Goal: Task Accomplishment & Management: Use online tool/utility

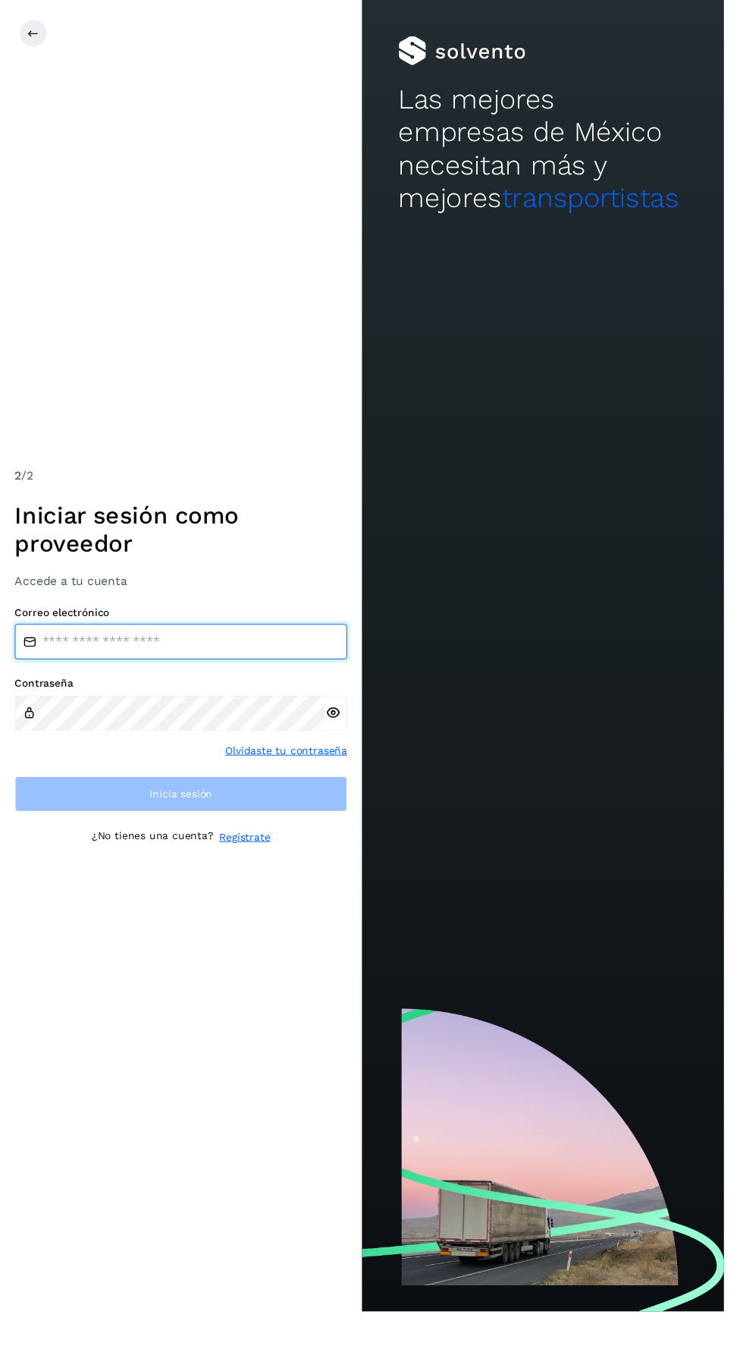
click at [99, 677] on input "email" at bounding box center [185, 658] width 341 height 36
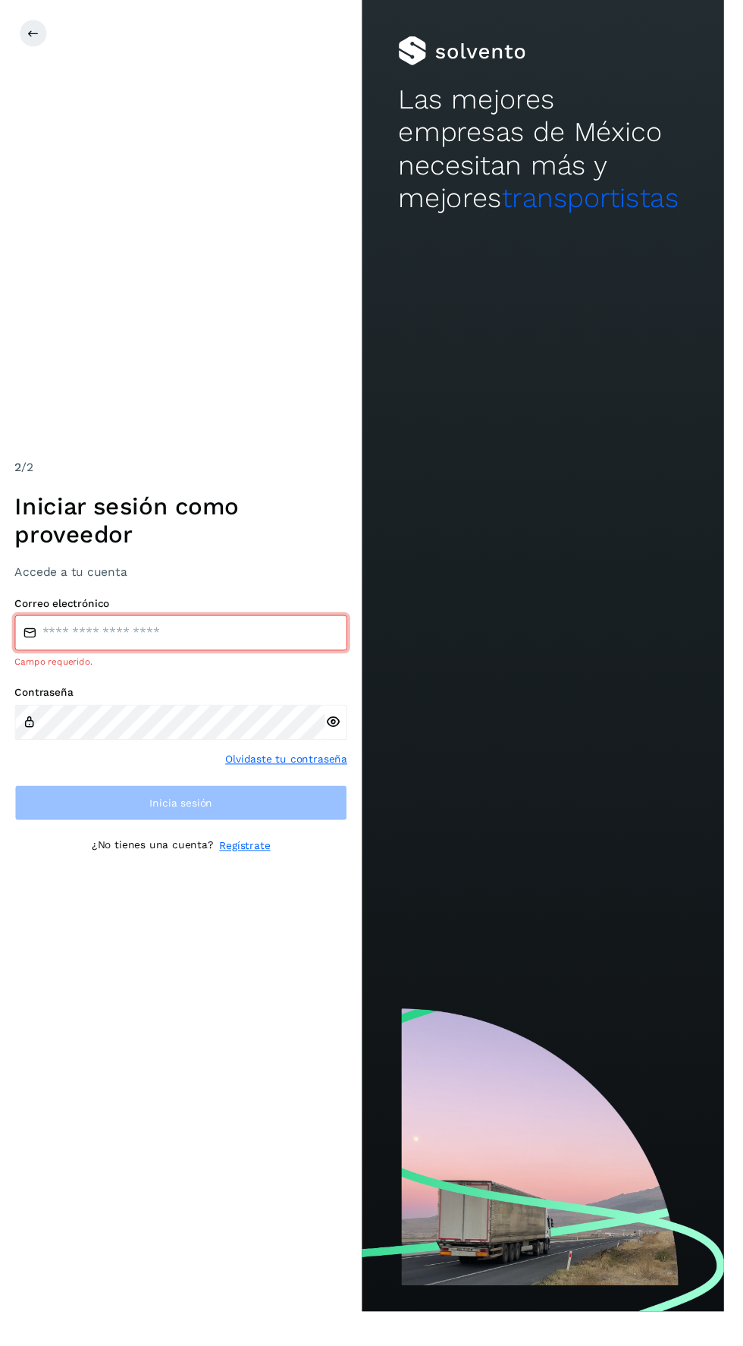
type input "**********"
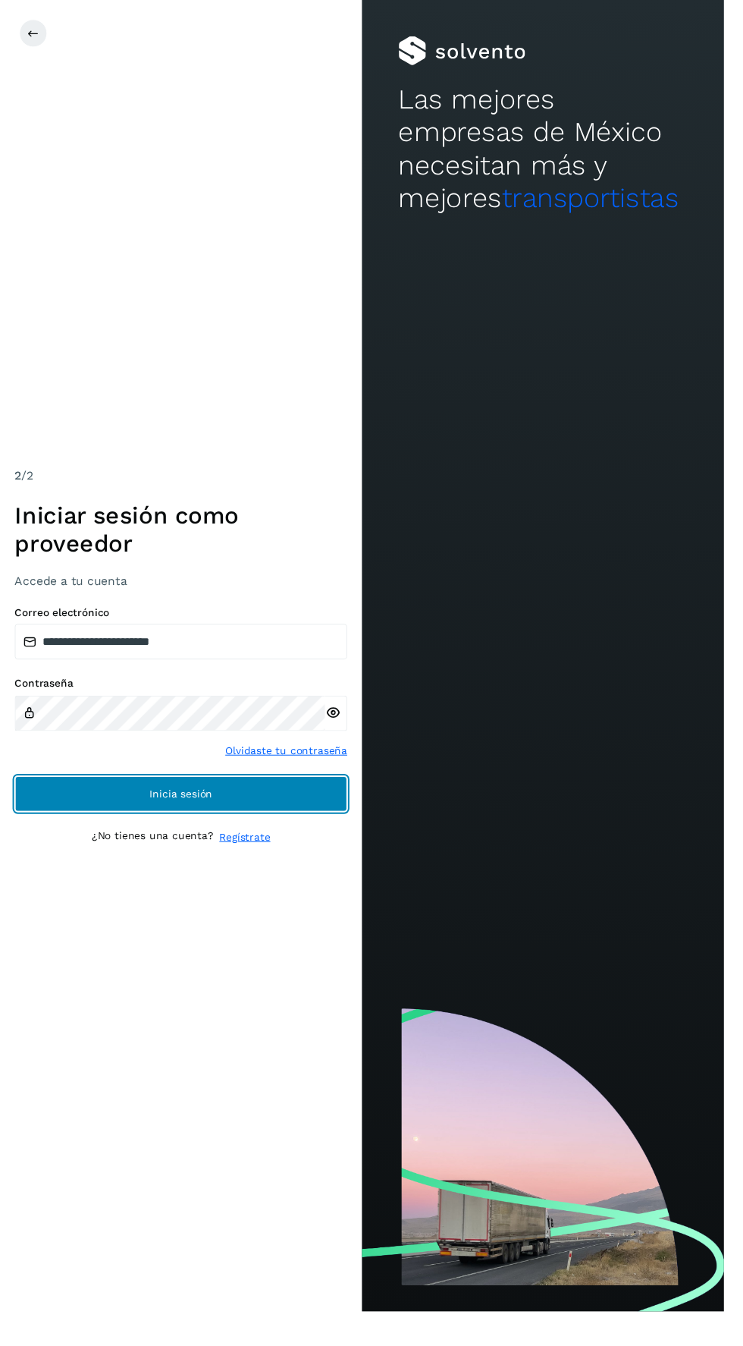
click at [136, 833] on button "Inicia sesión" at bounding box center [185, 814] width 341 height 36
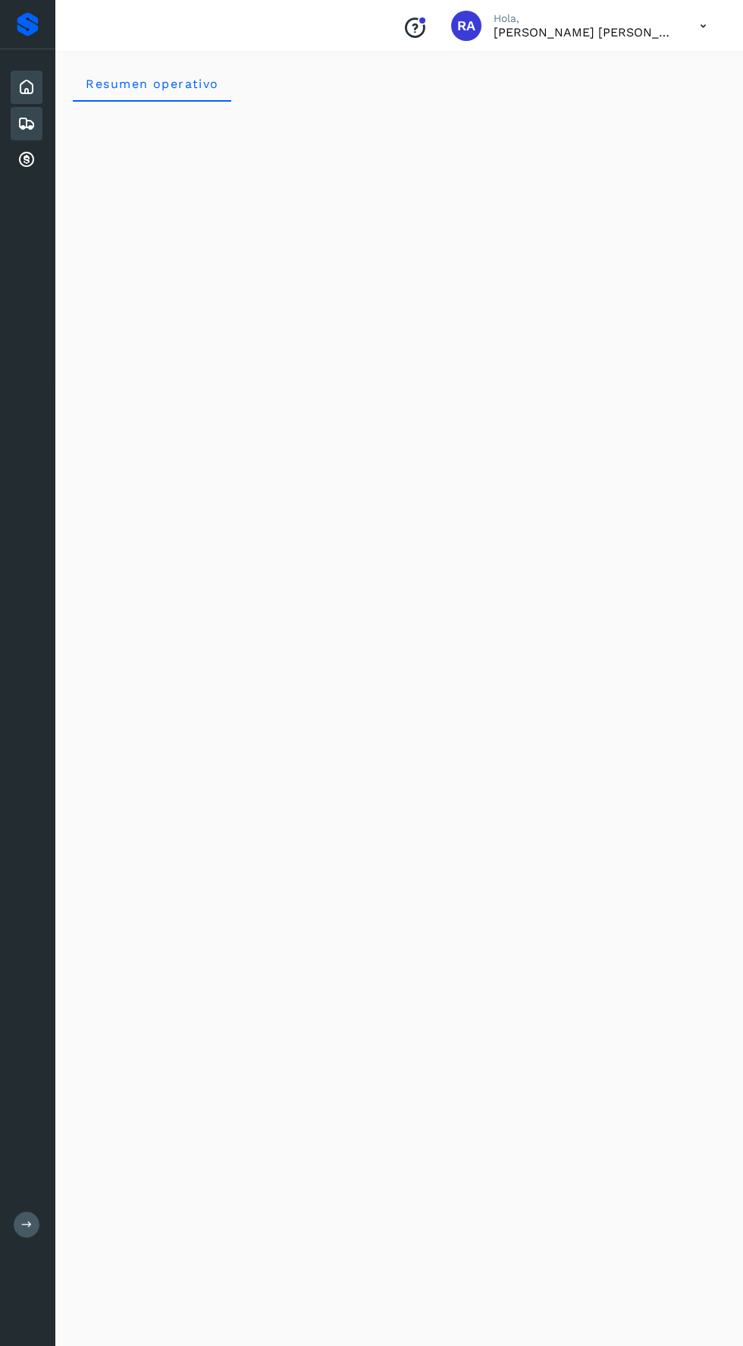
click at [26, 127] on icon at bounding box center [26, 124] width 18 height 18
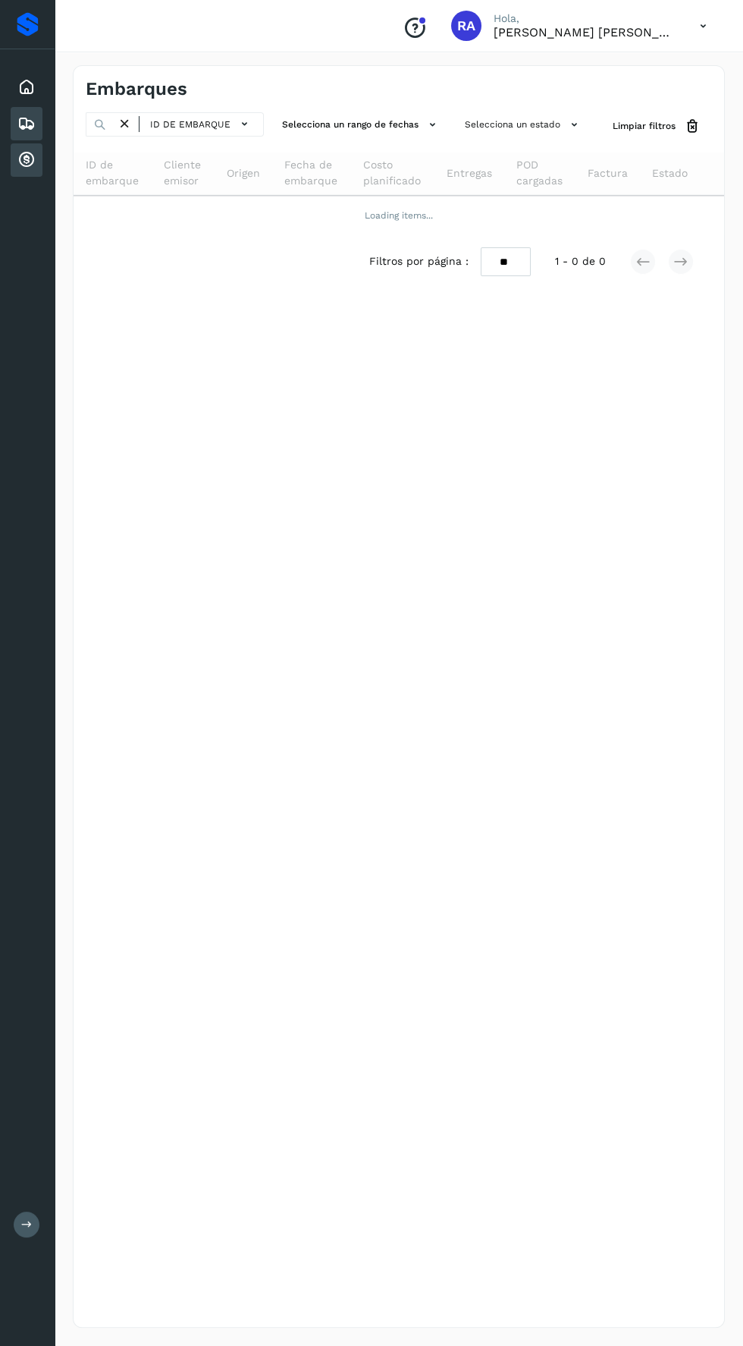
click at [24, 155] on icon at bounding box center [26, 160] width 18 height 18
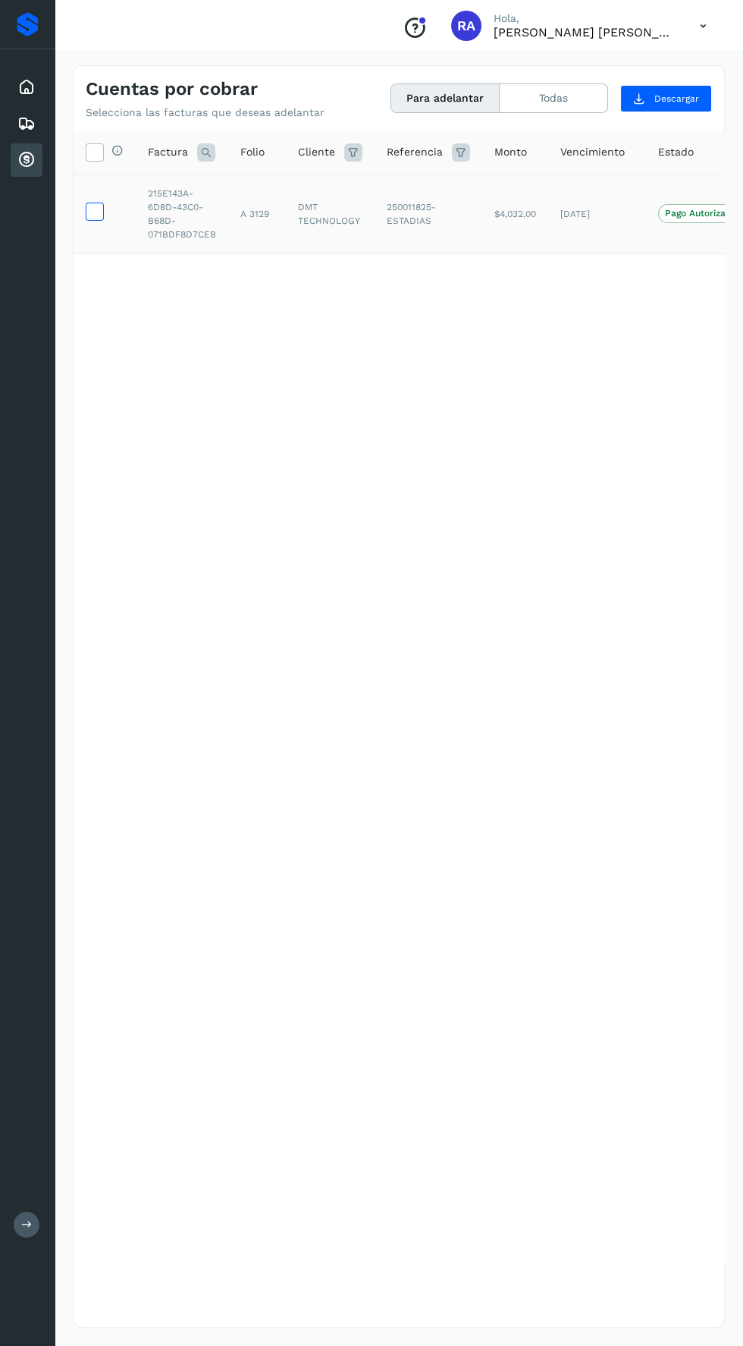
click at [96, 209] on icon at bounding box center [94, 211] width 16 height 16
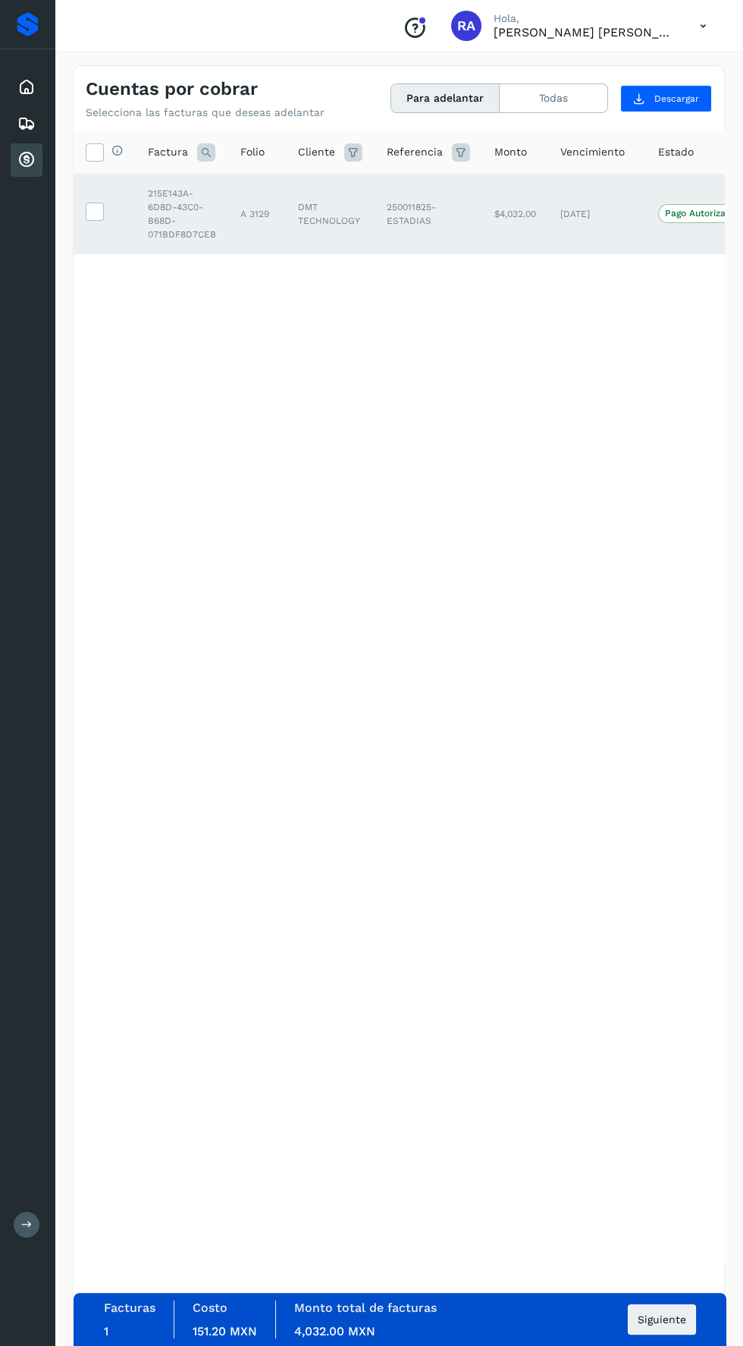
click at [661, 212] on span "Pago Autorizado" at bounding box center [701, 213] width 86 height 18
click at [696, 214] on p "Pago Autorizado" at bounding box center [701, 213] width 72 height 11
click at [678, 1324] on span "Siguiente" at bounding box center [662, 1319] width 49 height 11
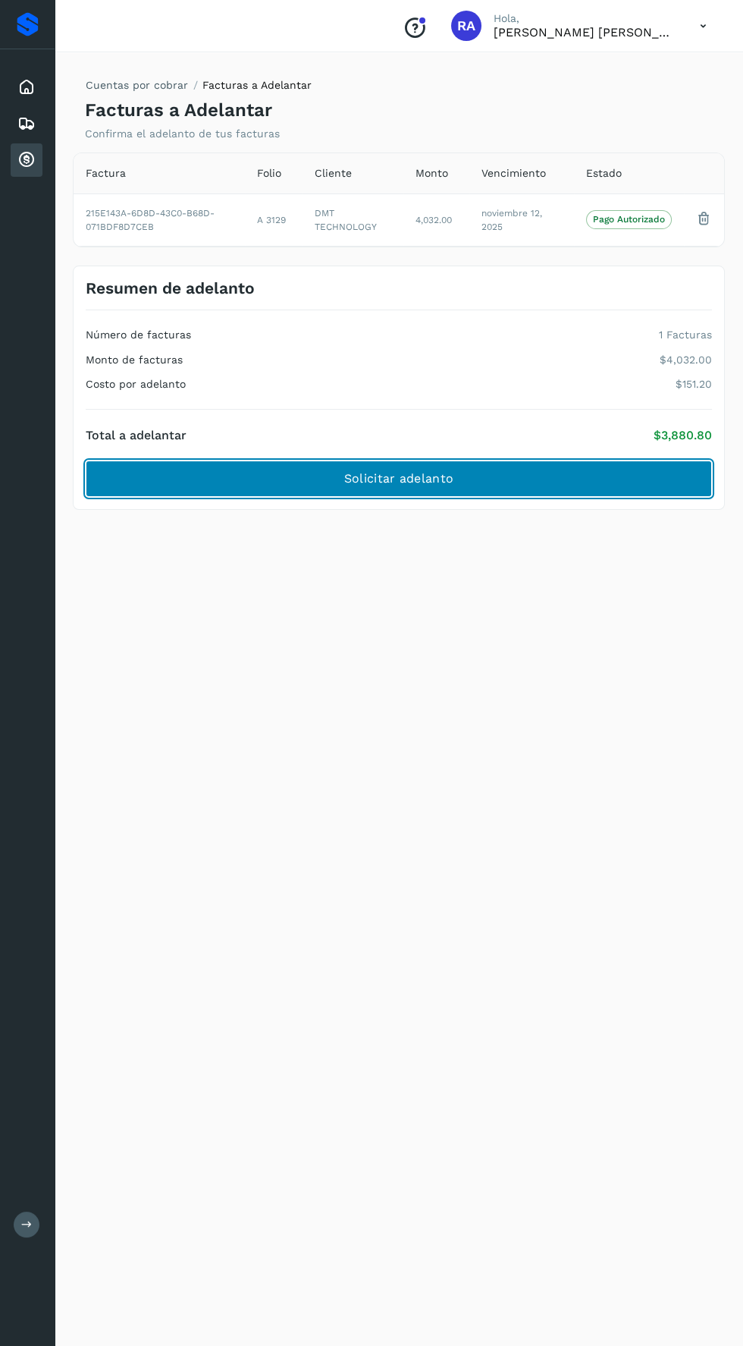
click at [206, 460] on button "Solicitar adelanto" at bounding box center [399, 478] width 627 height 36
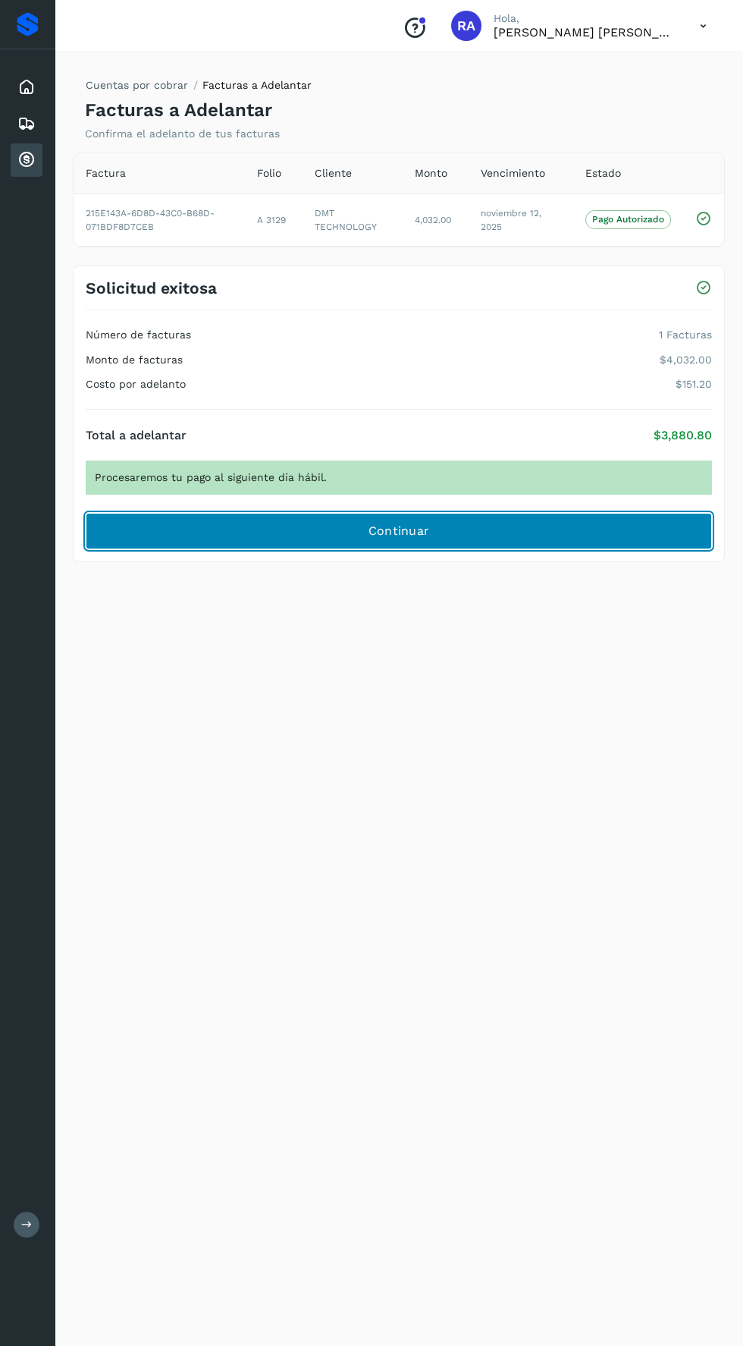
click at [165, 535] on button "Continuar" at bounding box center [399, 531] width 627 height 36
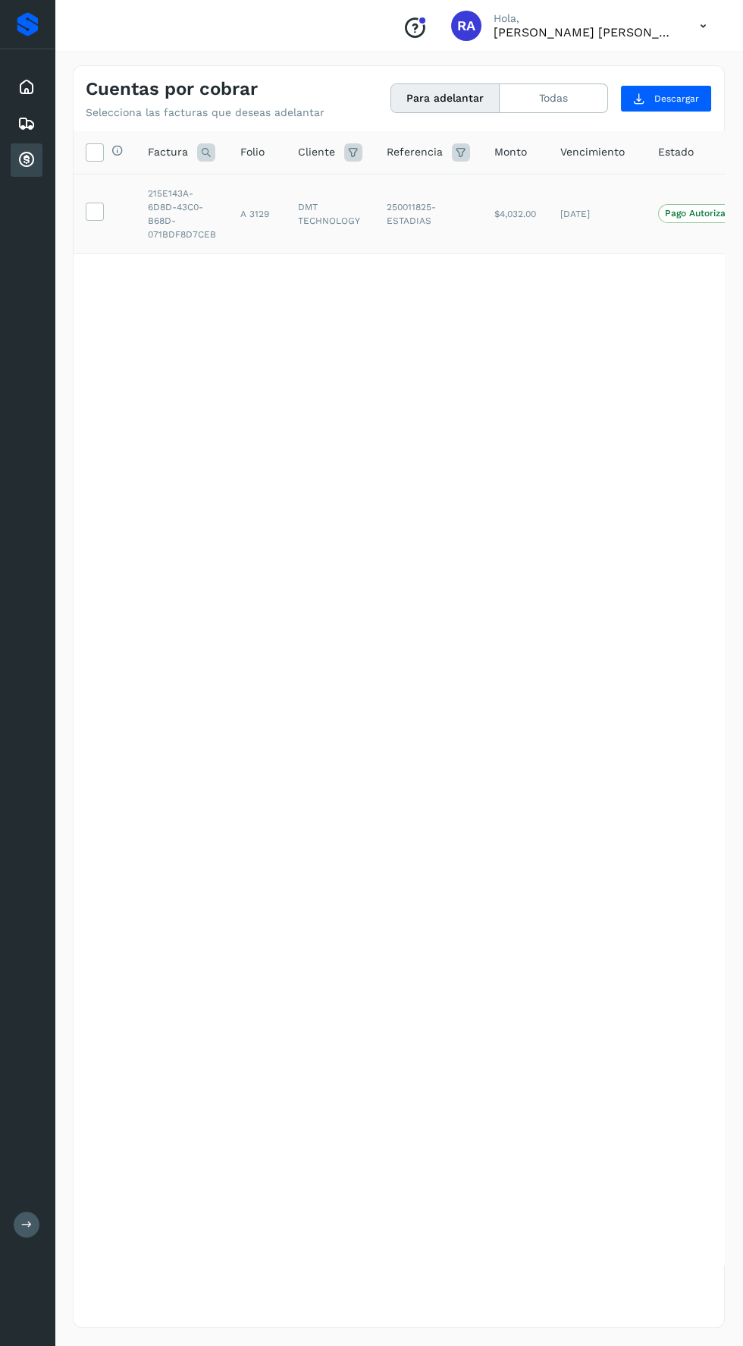
click at [121, 202] on td at bounding box center [105, 214] width 62 height 80
click at [102, 215] on icon at bounding box center [94, 211] width 16 height 16
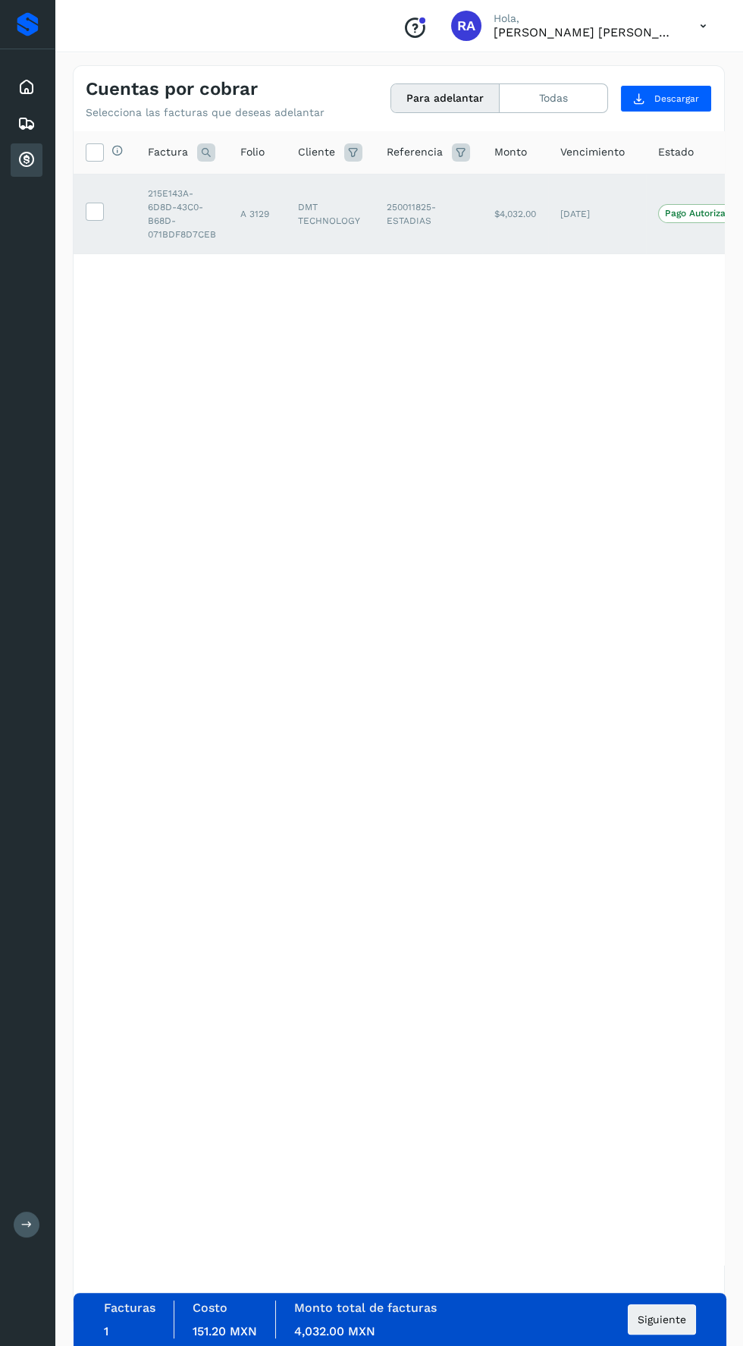
click at [589, 1338] on div "Facturas 1 Costo 151.20 MXN Monto total de facturas 4,032.00 MXN Siguiente" at bounding box center [400, 1319] width 592 height 38
click at [677, 1334] on button "Siguiente" at bounding box center [662, 1319] width 68 height 30
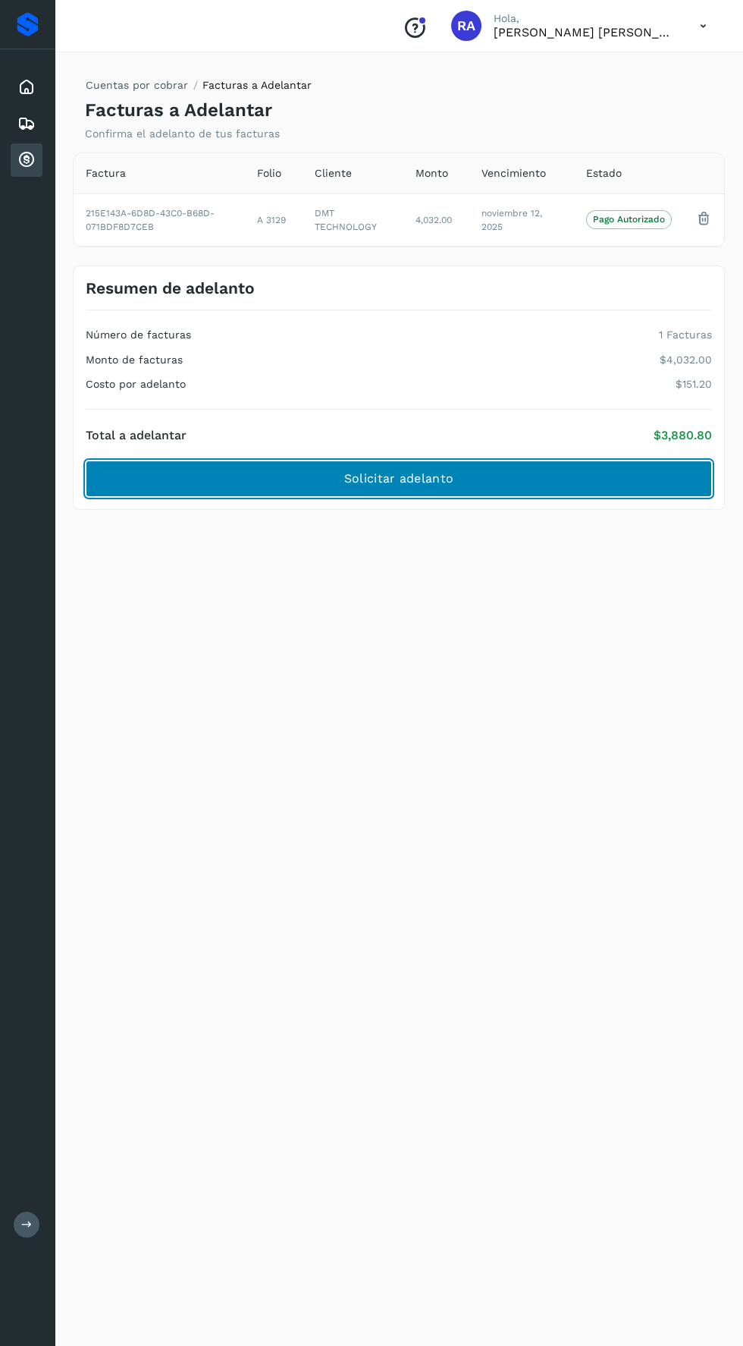
click at [168, 474] on button "Solicitar adelanto" at bounding box center [399, 478] width 627 height 36
